Goal: Task Accomplishment & Management: Use online tool/utility

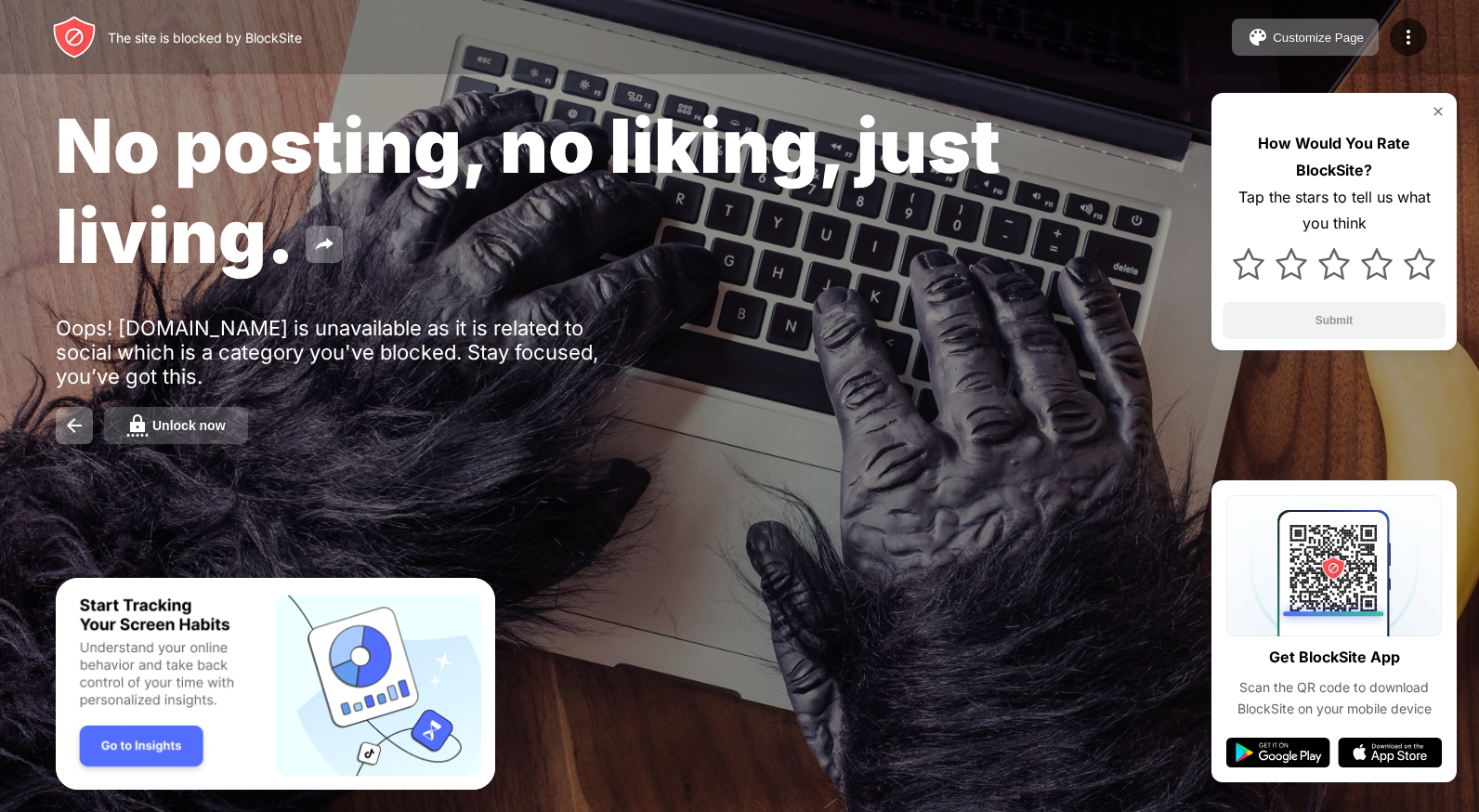
click at [152, 432] on div "Unlock now" at bounding box center [189, 425] width 73 height 15
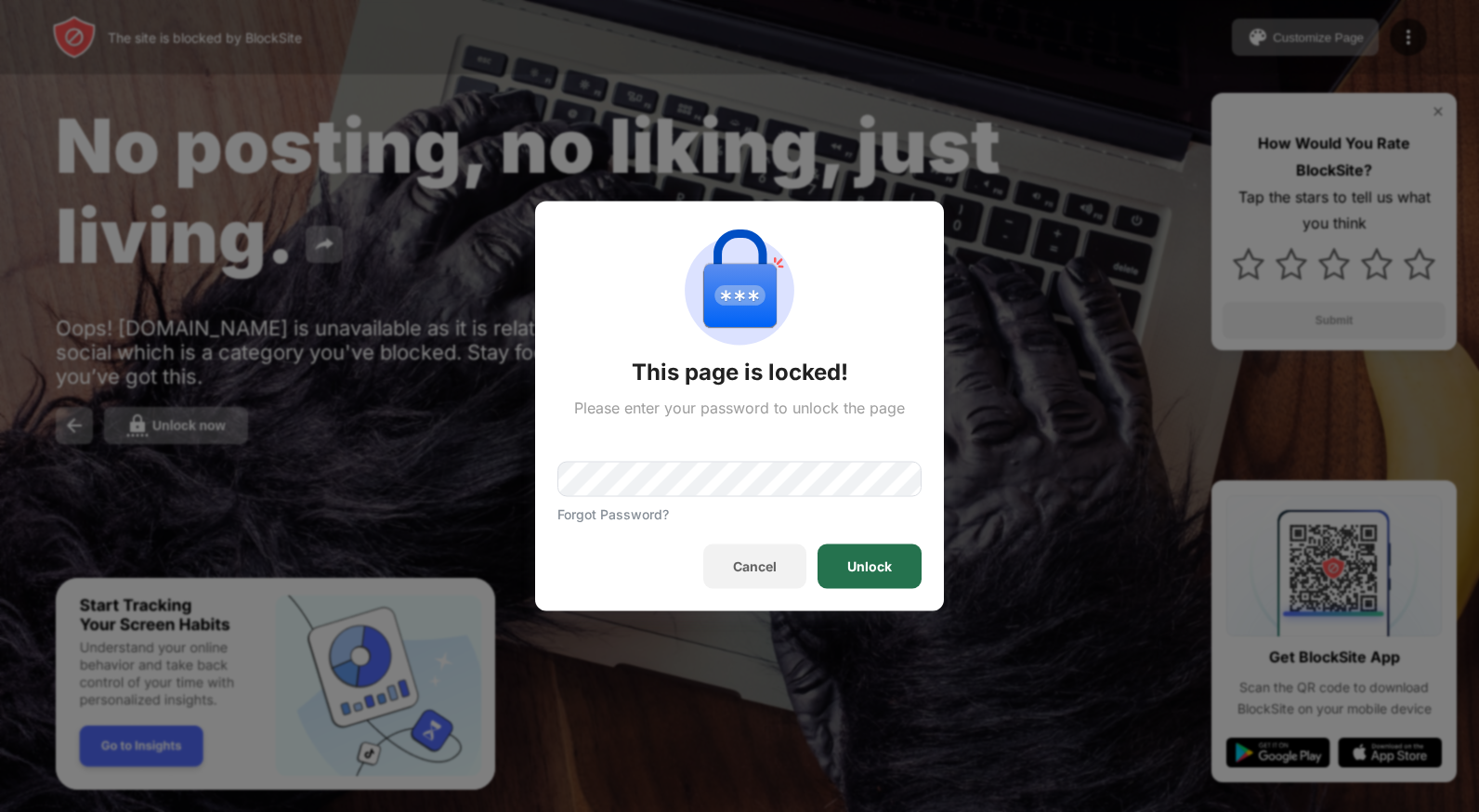
click at [858, 554] on div "Unlock" at bounding box center [870, 566] width 104 height 44
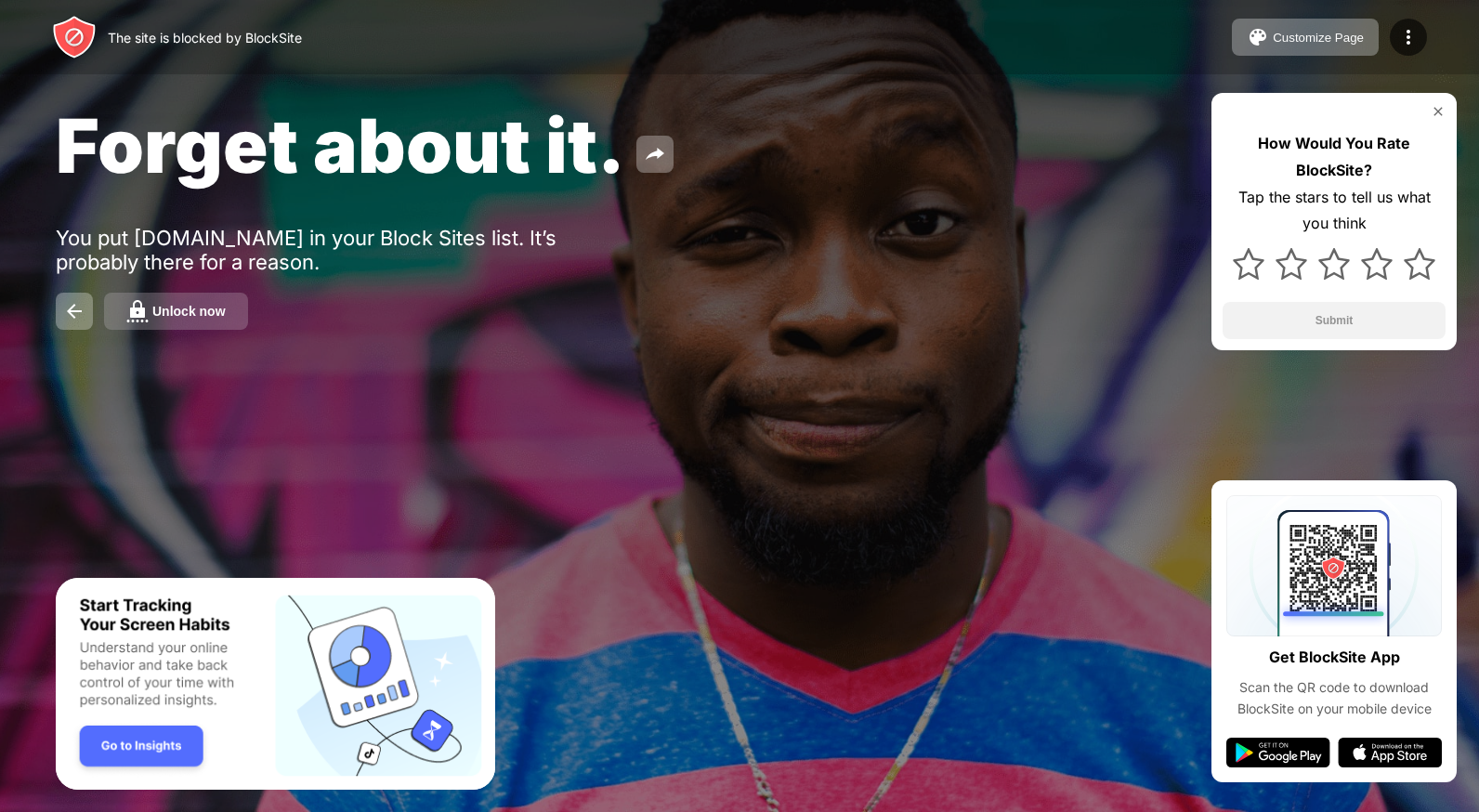
click at [155, 309] on div "Unlock now" at bounding box center [189, 312] width 73 height 15
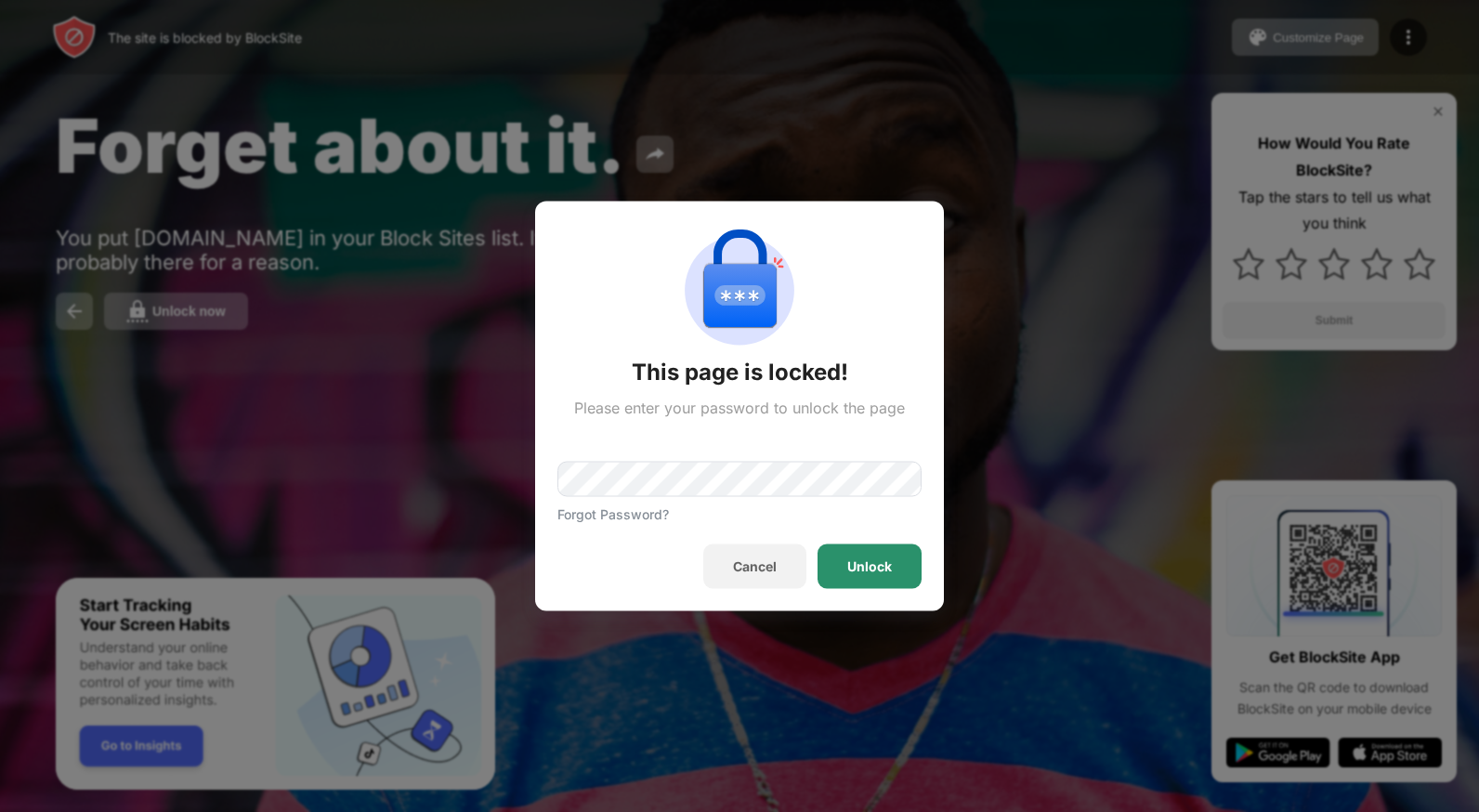
click at [891, 565] on div "Unlock" at bounding box center [869, 567] width 44 height 15
